Goal: Find specific page/section: Find specific page/section

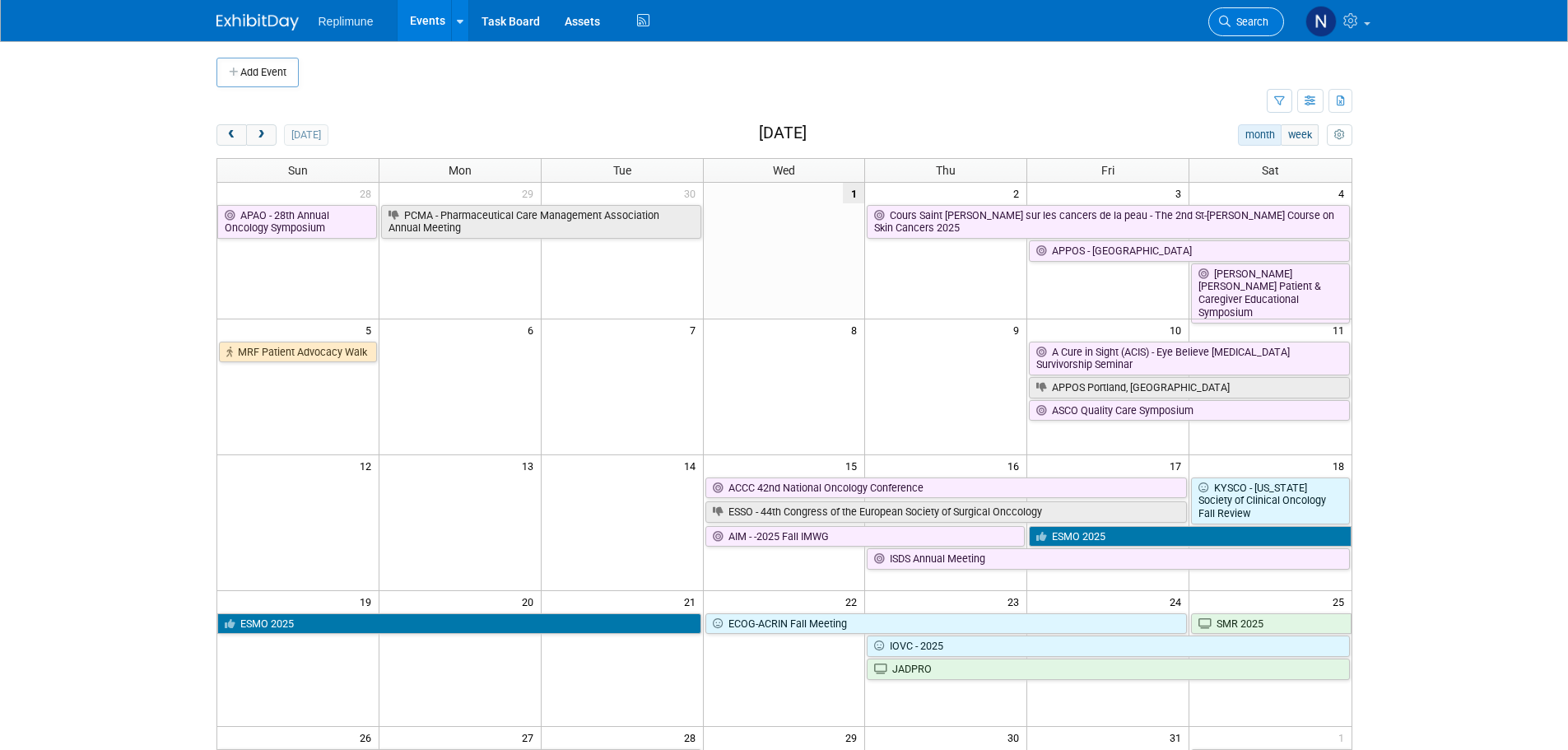
click at [1257, 21] on span "Search" at bounding box center [1249, 21] width 37 height 13
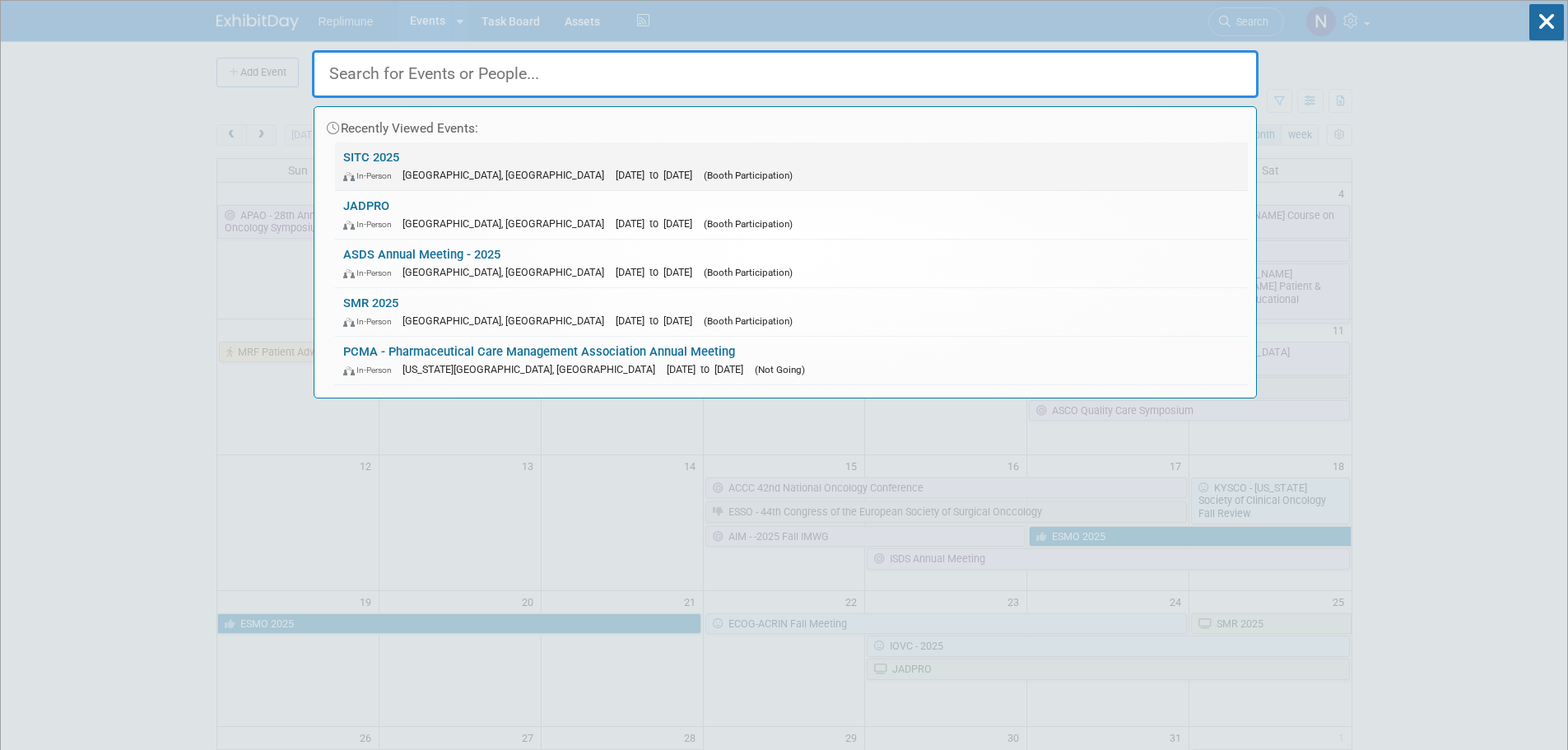
click at [372, 154] on link "SITC 2025 In-Person [GEOGRAPHIC_DATA], [GEOGRAPHIC_DATA] [DATE] to [DATE] (Boot…" at bounding box center [791, 166] width 913 height 48
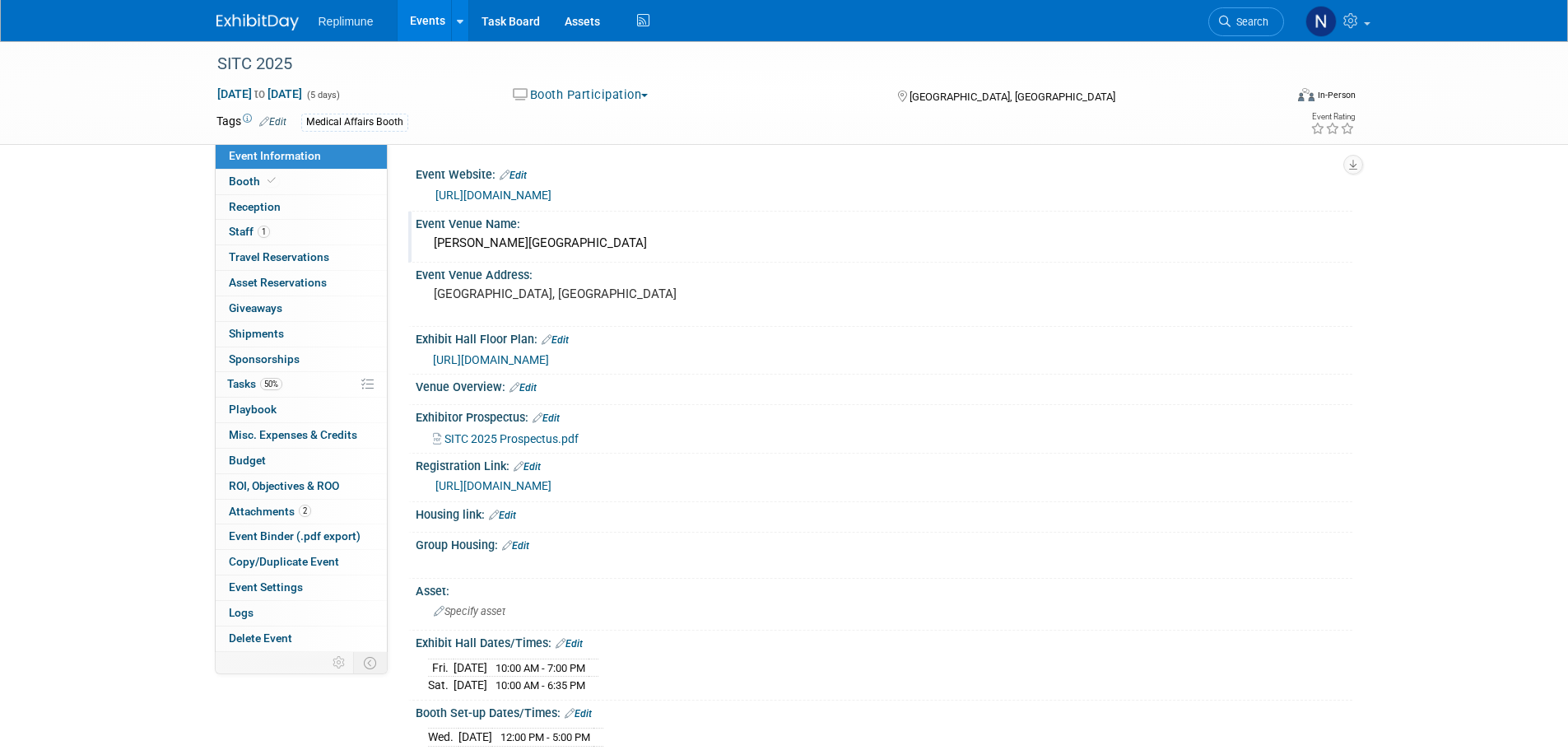
drag, startPoint x: 483, startPoint y: 240, endPoint x: 704, endPoint y: 241, distance: 221.0
click at [704, 241] on div "Gaylord National Resort and Convention Center" at bounding box center [884, 243] width 912 height 26
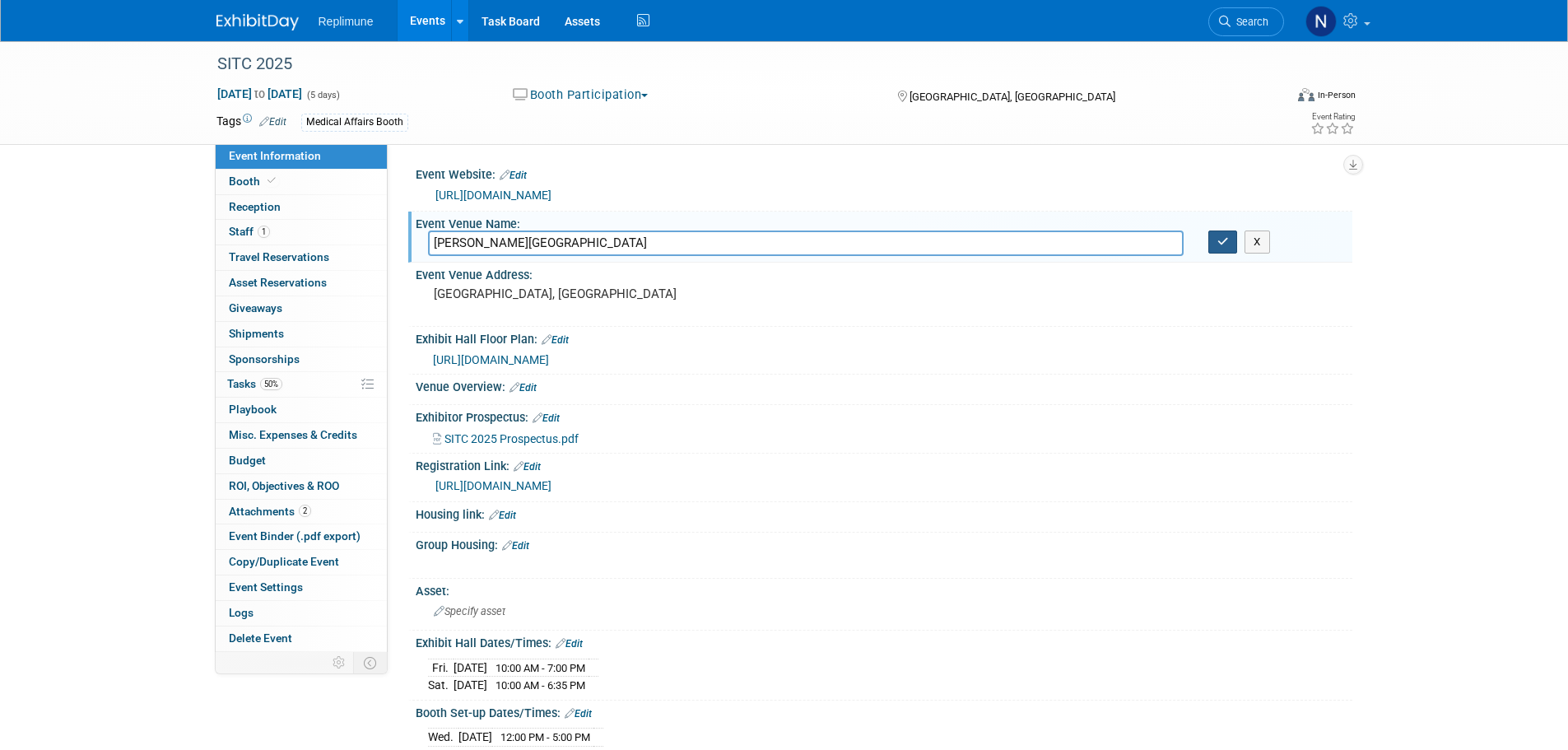
click at [1223, 241] on icon "button" at bounding box center [1223, 242] width 12 height 11
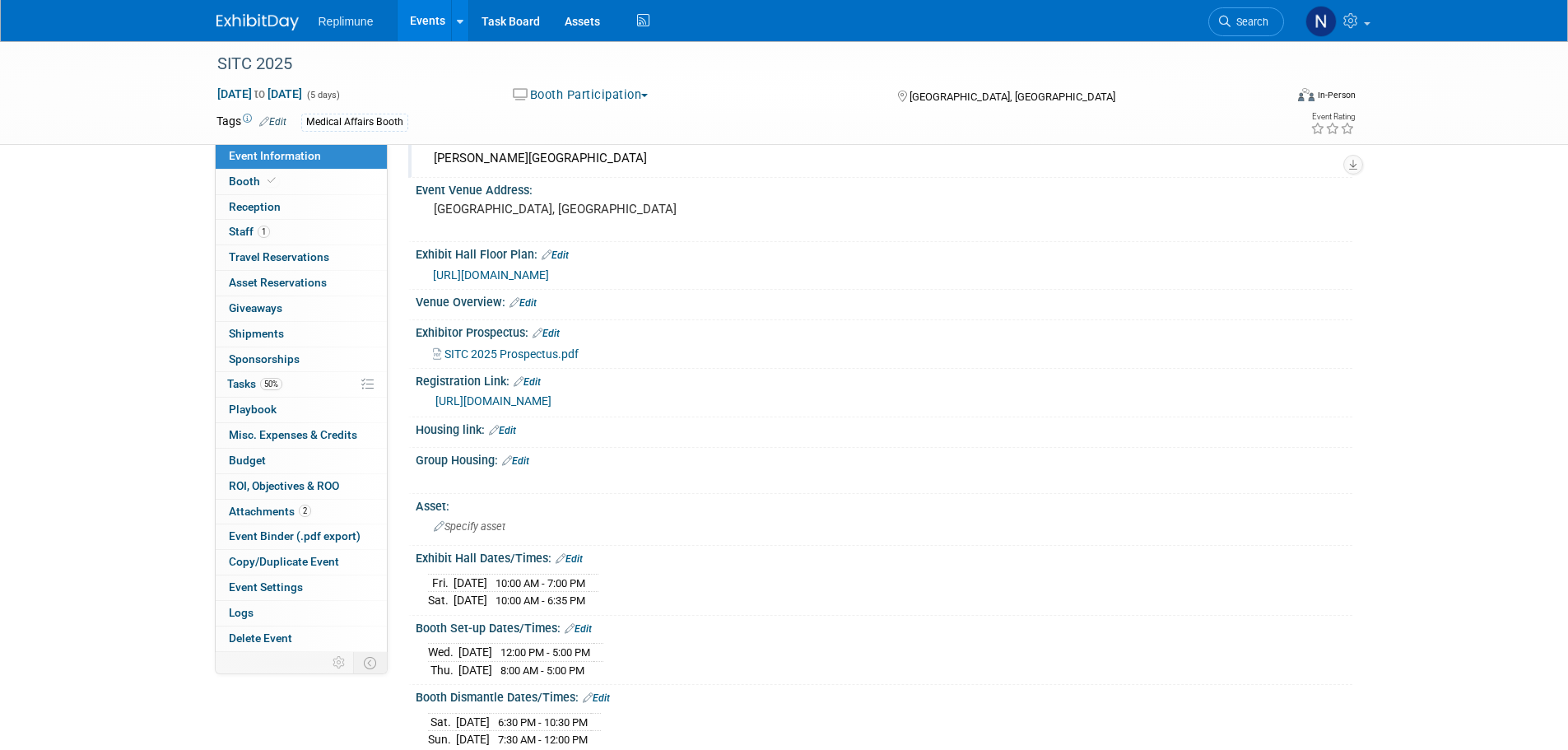
scroll to position [164, 0]
